Goal: Task Accomplishment & Management: Use online tool/utility

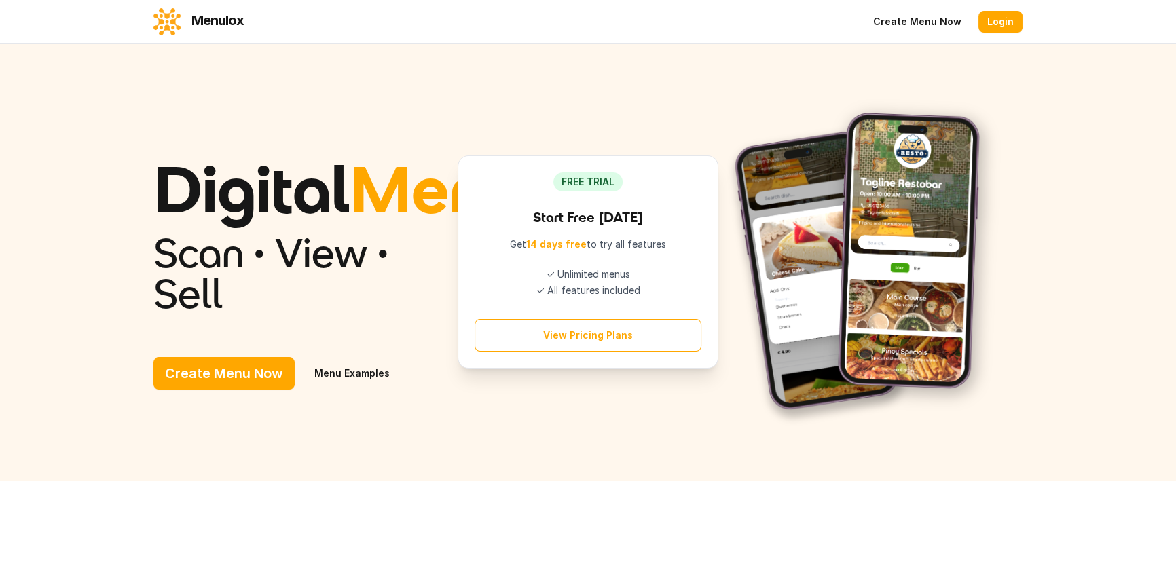
click at [1004, 22] on link "Login" at bounding box center [1000, 22] width 44 height 22
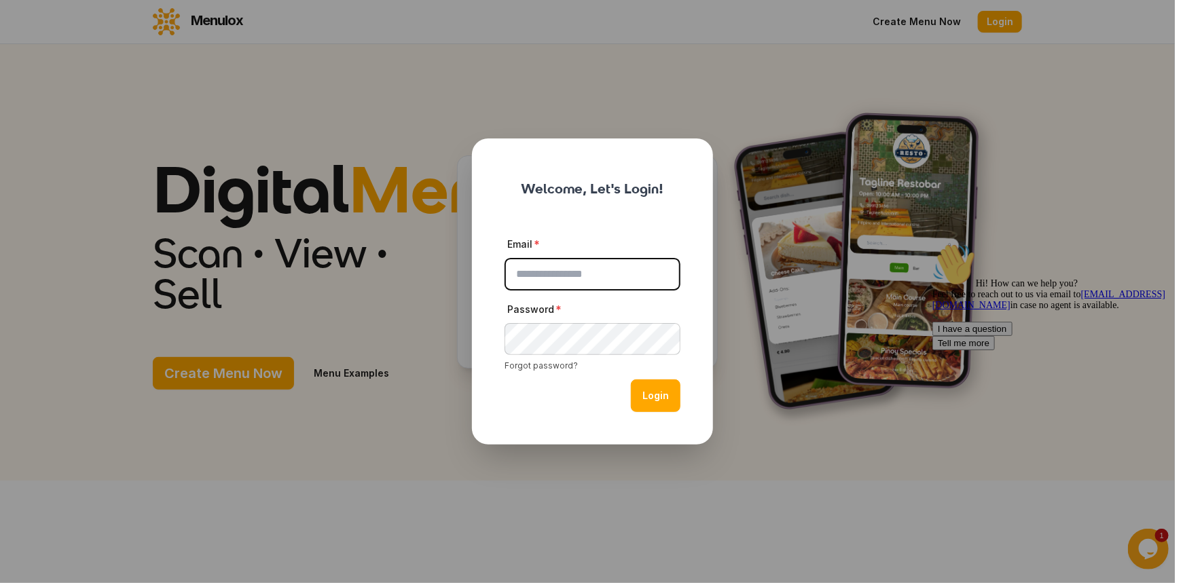
click at [602, 275] on input "Email" at bounding box center [592, 274] width 176 height 33
type input "**********"
click at [631, 380] on button "Login" at bounding box center [656, 396] width 50 height 33
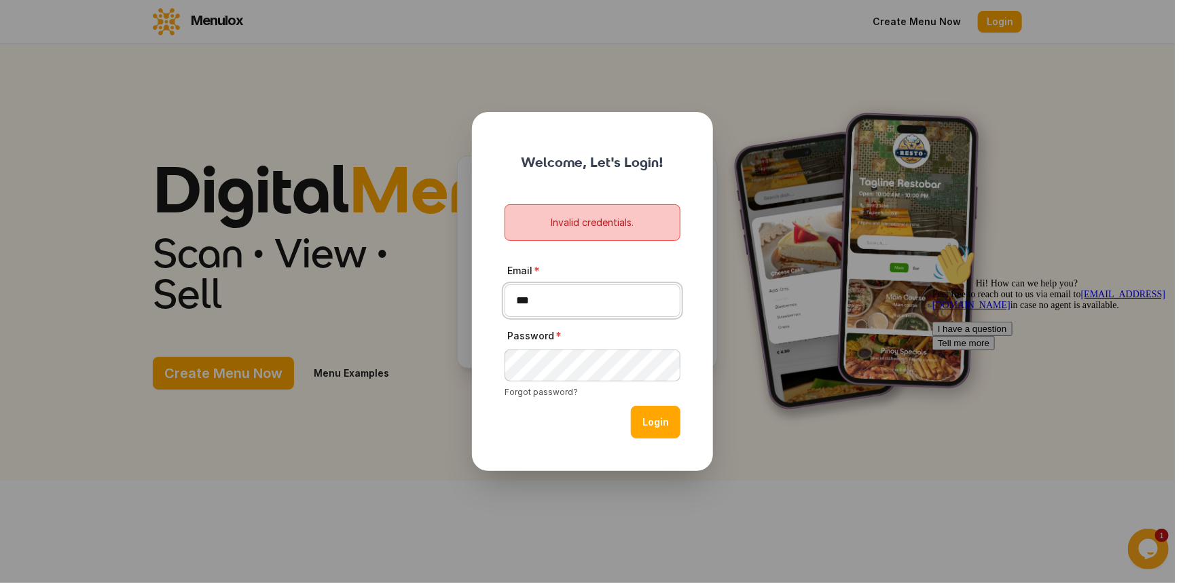
type input "**********"
click at [631, 406] on button "Login" at bounding box center [656, 422] width 50 height 33
type input "*"
type input "**********"
click at [631, 406] on button "Login" at bounding box center [656, 422] width 50 height 33
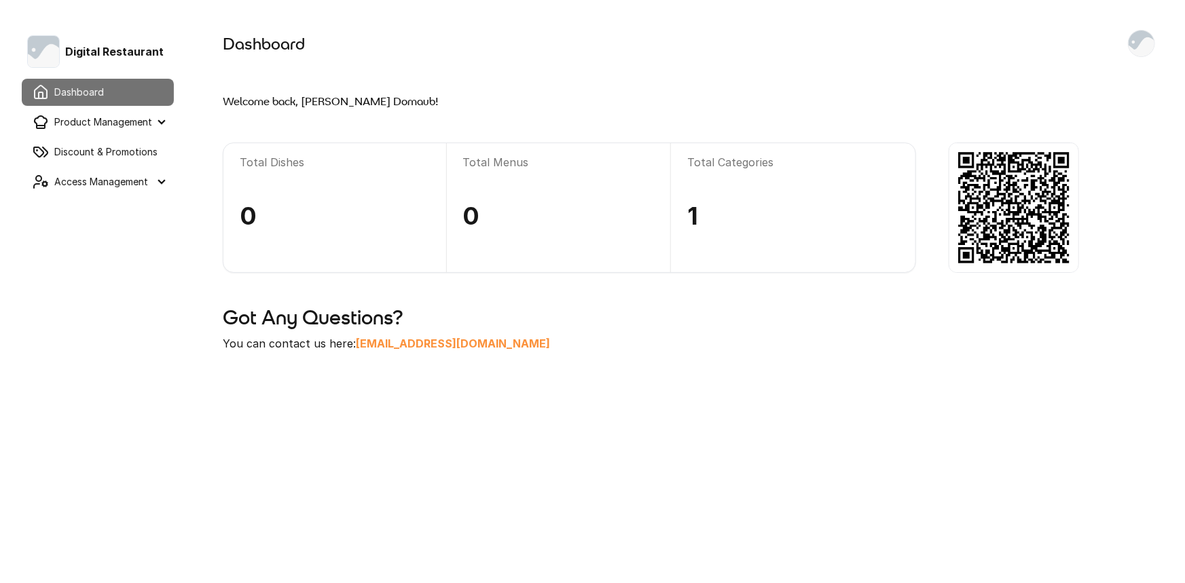
click at [143, 128] on summary "Product Management" at bounding box center [98, 122] width 152 height 27
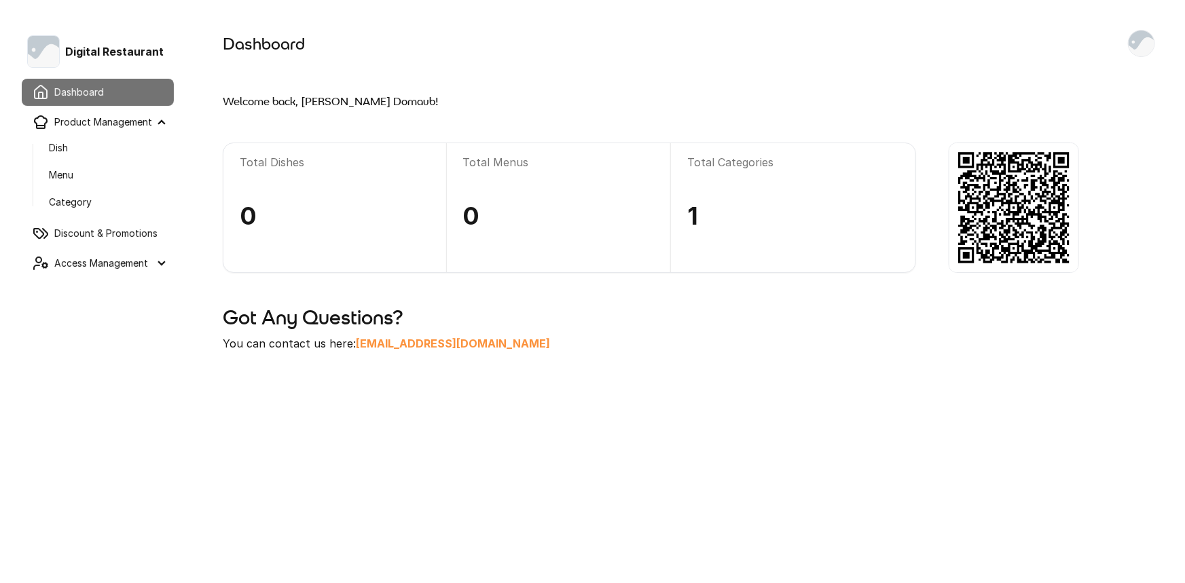
click at [117, 153] on link "Dish" at bounding box center [106, 148] width 136 height 24
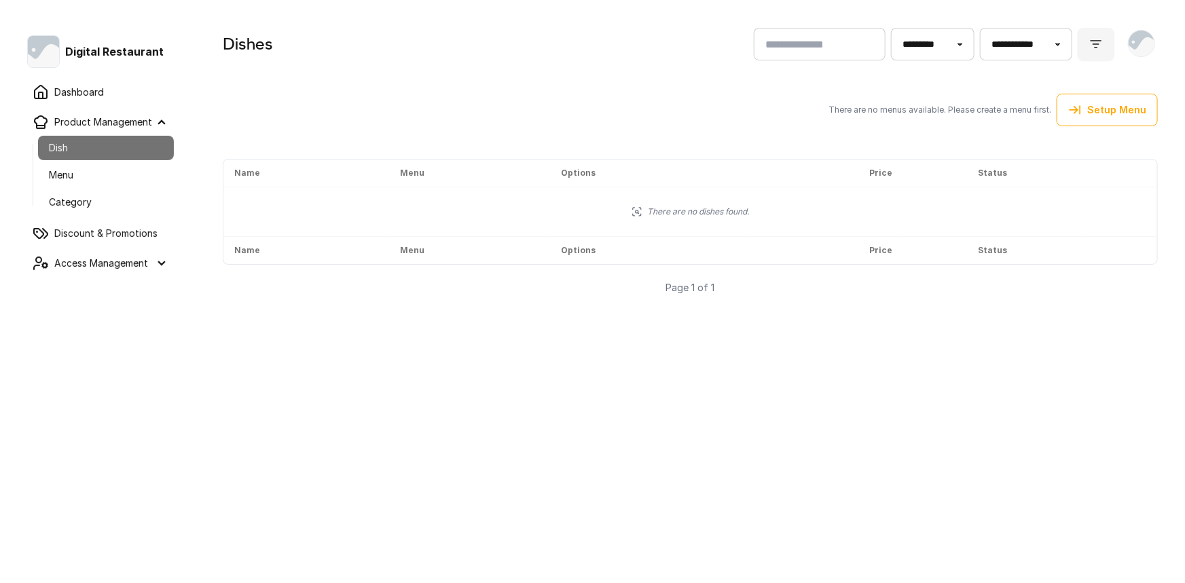
click at [119, 169] on link "Menu" at bounding box center [106, 175] width 136 height 24
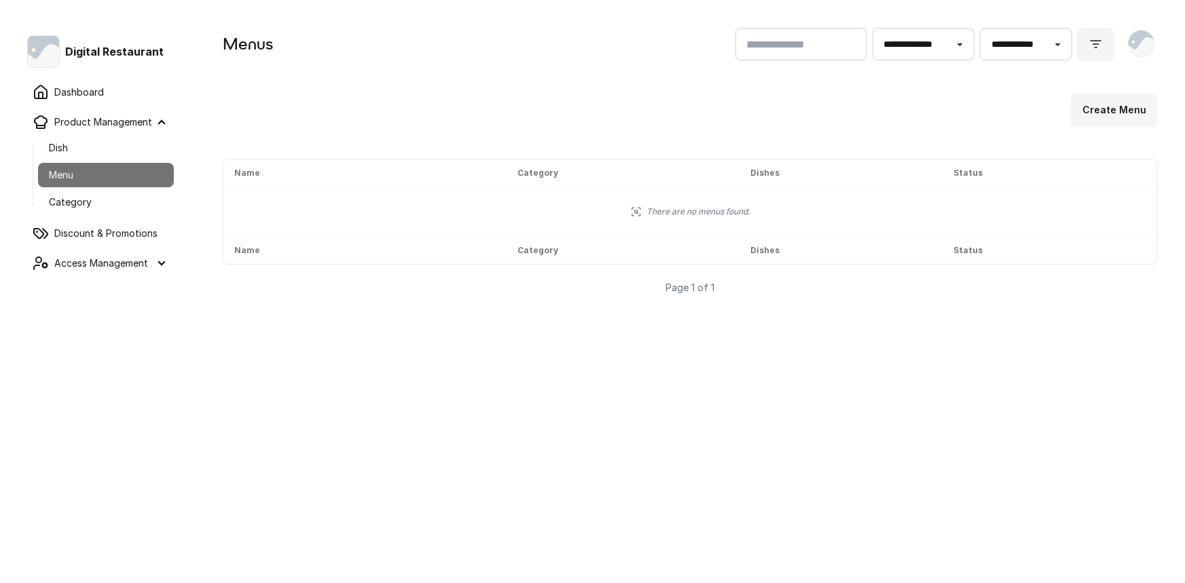
click at [129, 155] on link "Dish" at bounding box center [106, 148] width 136 height 24
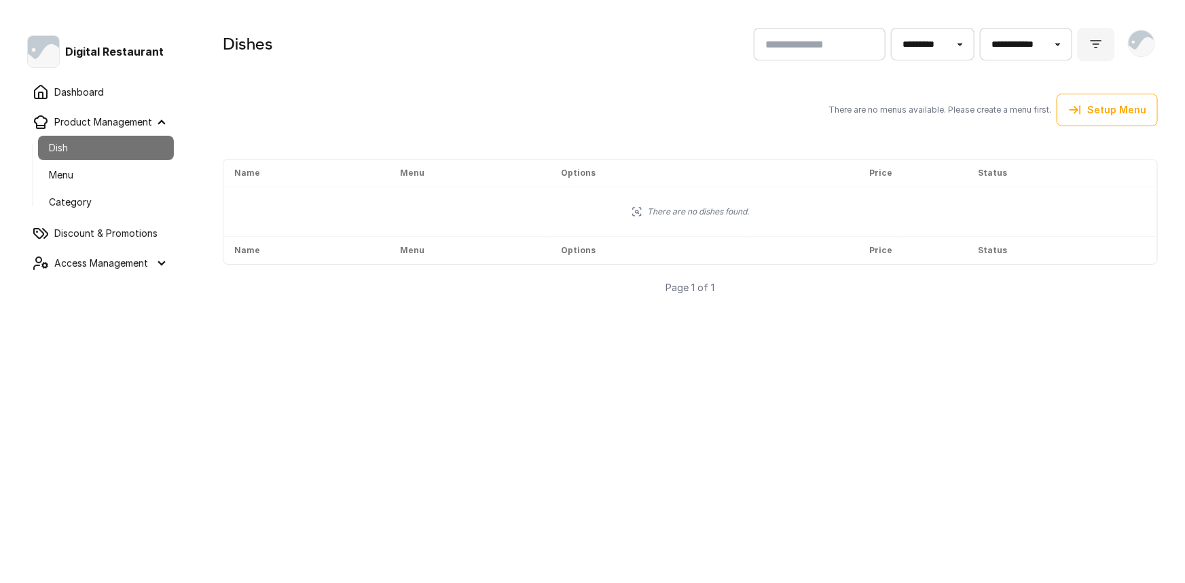
click at [1100, 111] on button "Setup Menu" at bounding box center [1106, 110] width 101 height 33
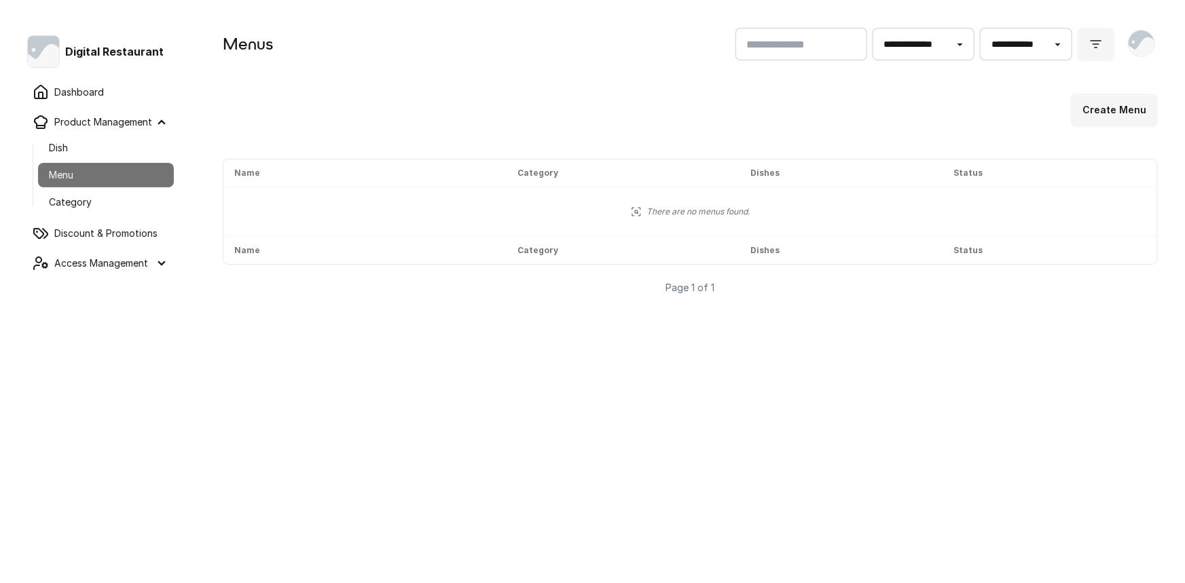
click at [1150, 110] on button "Create Menu" at bounding box center [1114, 110] width 87 height 33
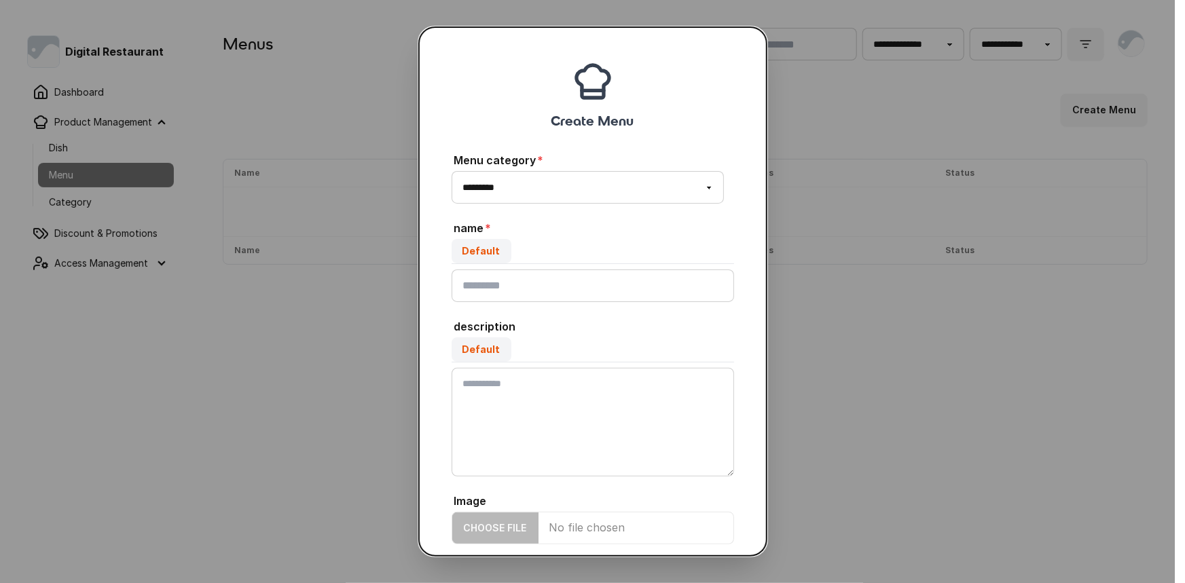
click at [346, 371] on button "close" at bounding box center [592, 291] width 1185 height 583
